Goal: Task Accomplishment & Management: Complete application form

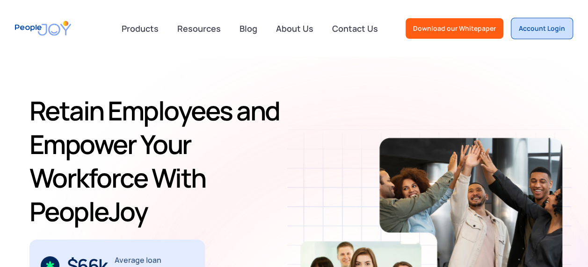
click at [530, 27] on div "Account Login" at bounding box center [541, 28] width 46 height 9
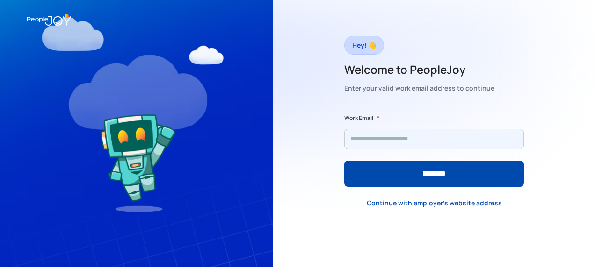
click at [382, 136] on input "Form" at bounding box center [433, 139] width 179 height 21
type input "**********"
click at [344, 161] on input "********" at bounding box center [433, 174] width 179 height 26
